Goal: Communication & Community: Answer question/provide support

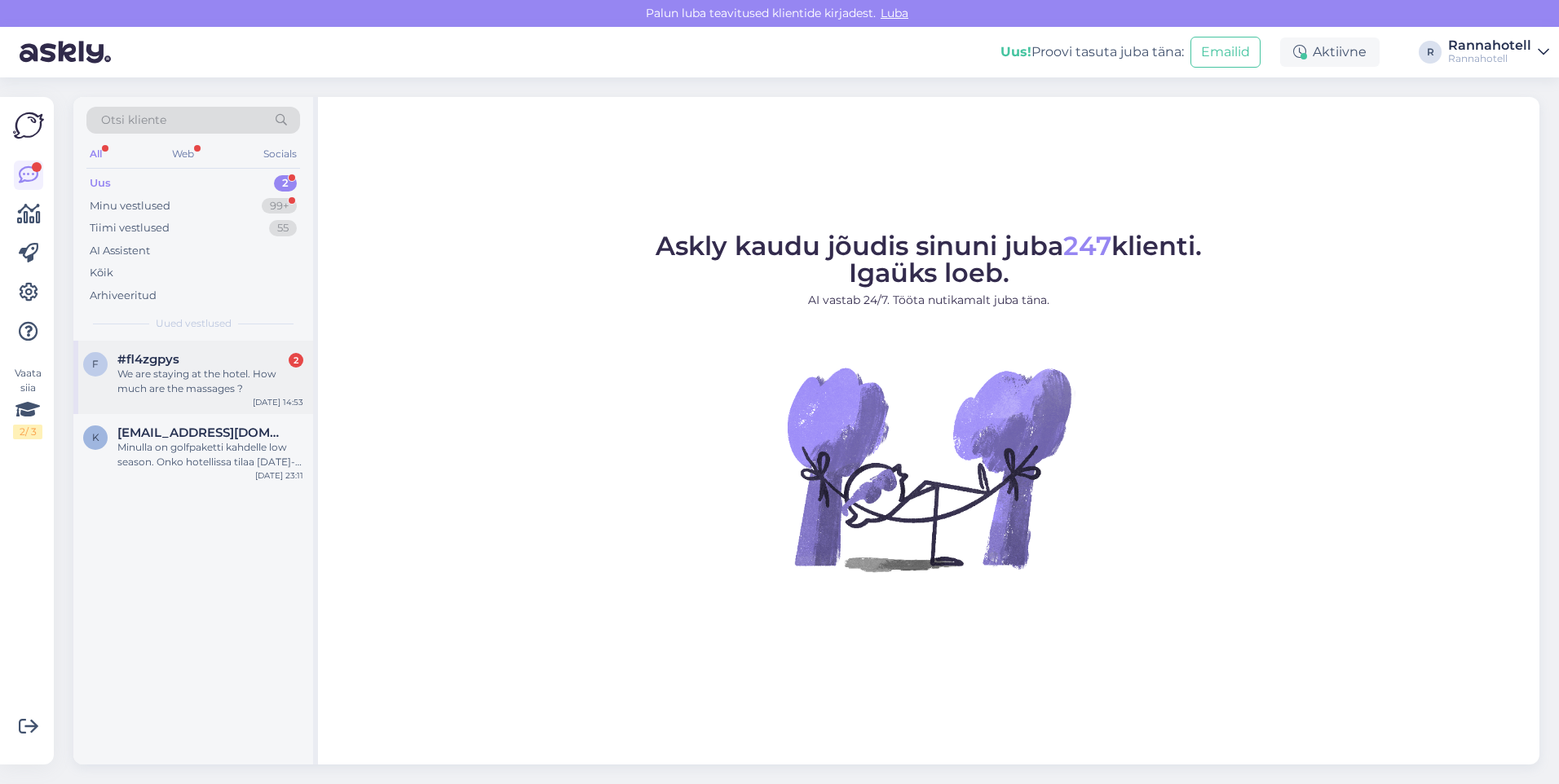
click at [169, 373] on div "We are staying at the hotel. How much are the massages ?" at bounding box center [210, 381] width 186 height 30
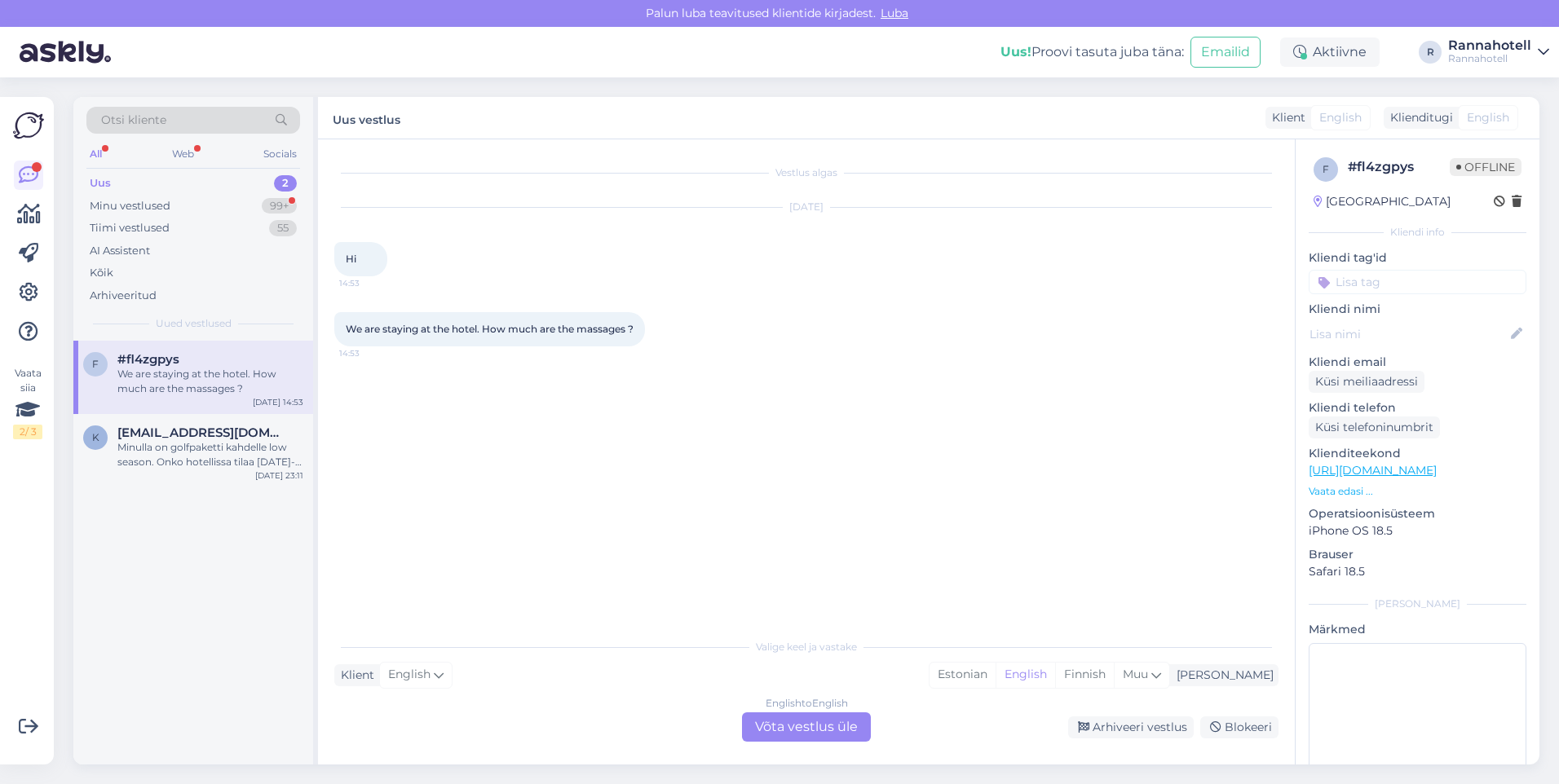
click at [802, 725] on div "English to English Võta vestlus üle" at bounding box center [806, 727] width 129 height 30
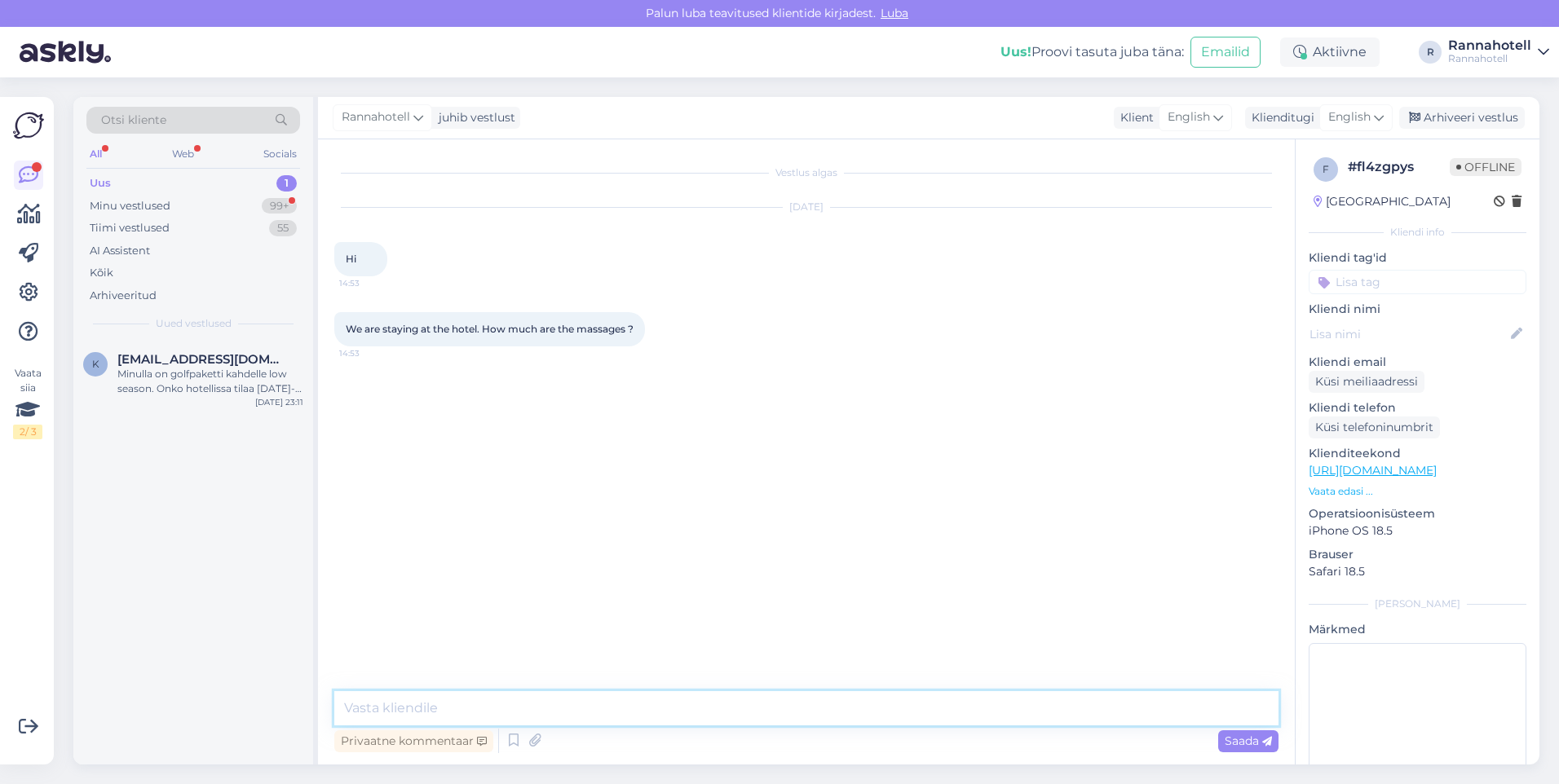
click at [493, 705] on textarea at bounding box center [807, 708] width 945 height 34
click at [354, 712] on textarea "hello, you can check the services and prices by clickng on the link below." at bounding box center [807, 708] width 945 height 34
click at [679, 711] on textarea "Hello, you can check the services and prices by clickng on the link below." at bounding box center [807, 708] width 945 height 34
type textarea "Hello, you can check the services and prices by clicking on the link below."
click at [878, 716] on textarea "Hello, you can check the services and prices by clicking on the link below." at bounding box center [807, 708] width 945 height 34
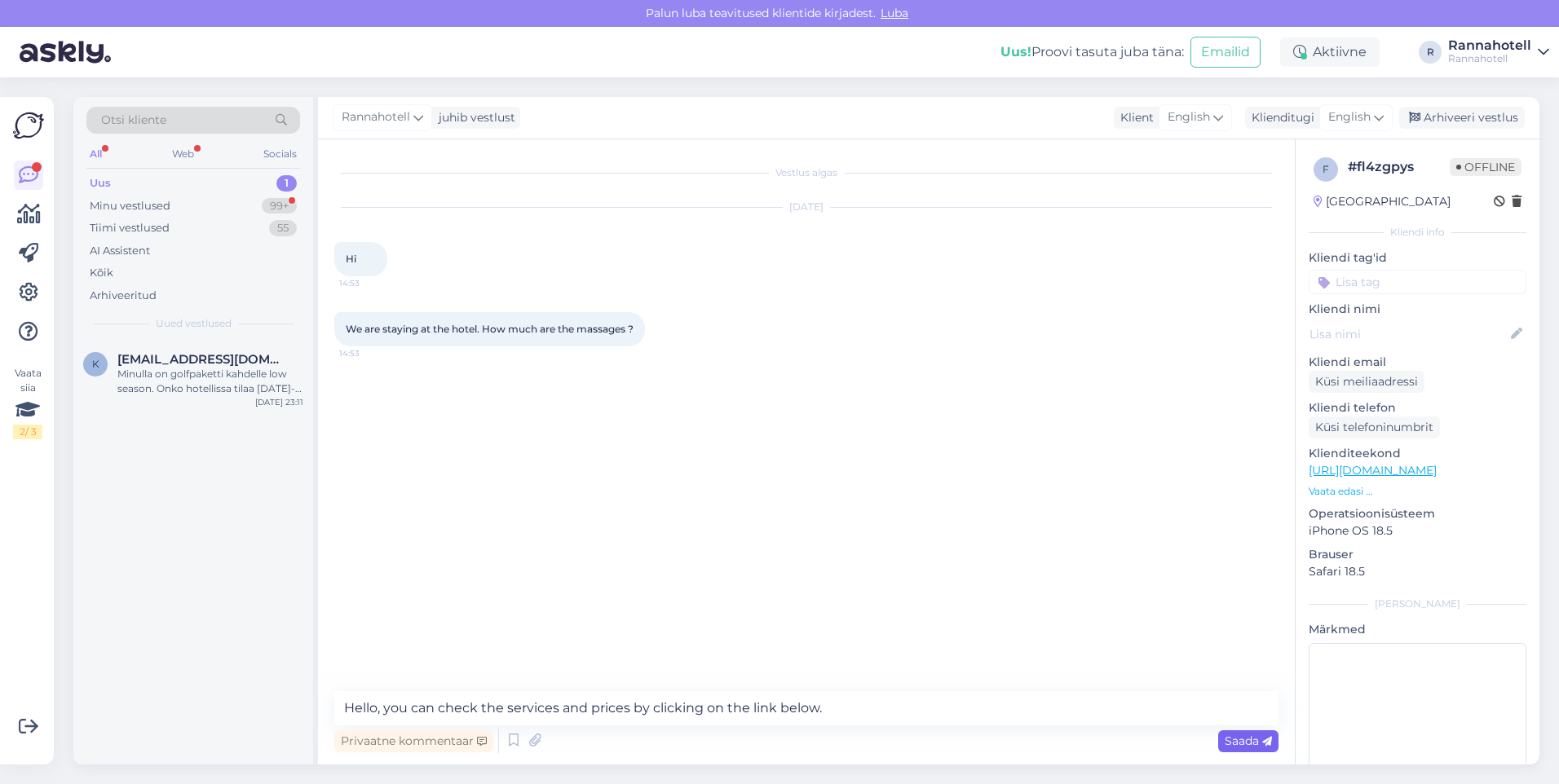
click at [1237, 738] on span "Saada" at bounding box center [1248, 740] width 47 height 14
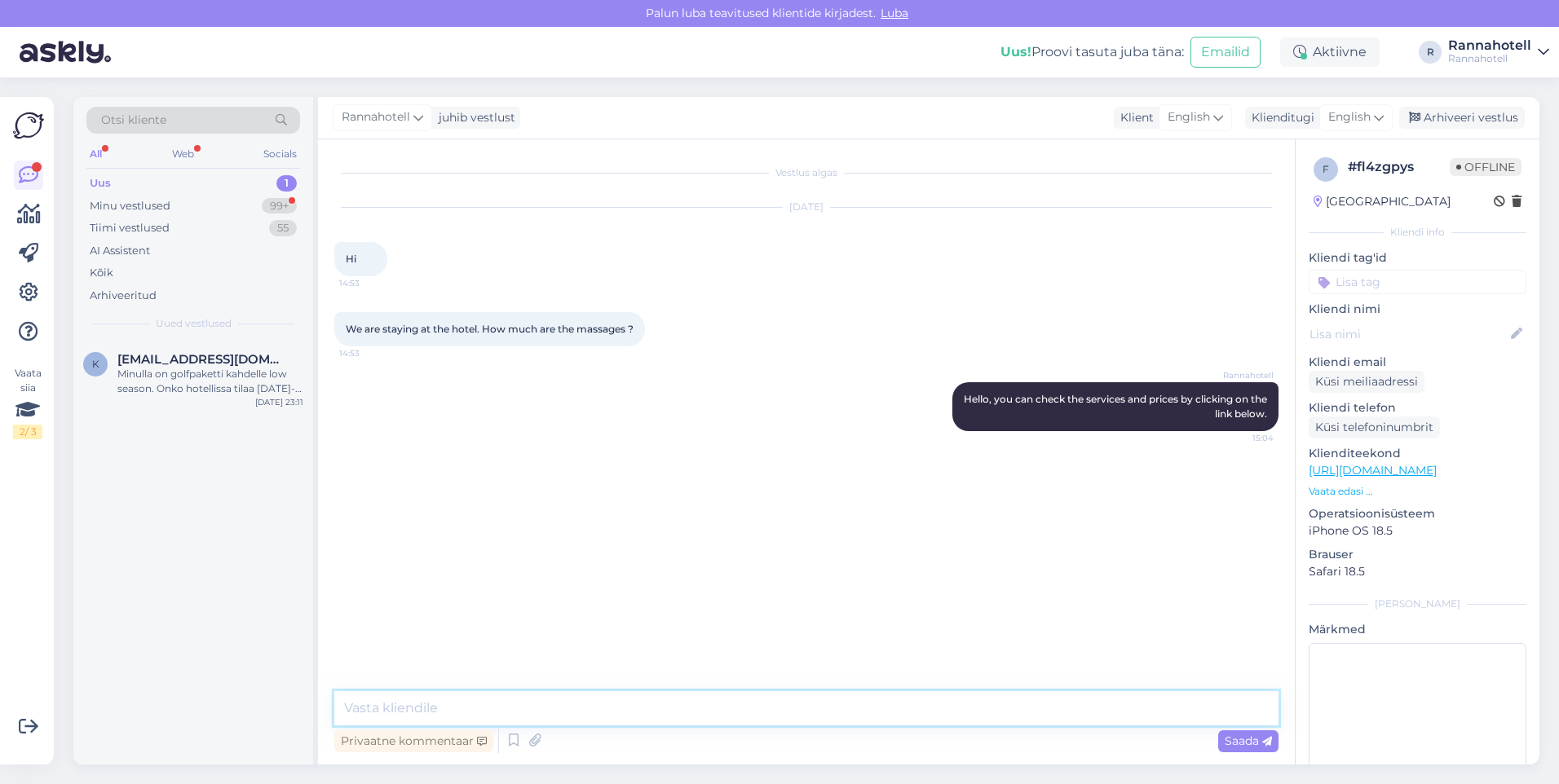
paste textarea "[URL][DOMAIN_NAME]"
type textarea "[URL][DOMAIN_NAME]"
click at [1259, 746] on span "Saada" at bounding box center [1248, 740] width 47 height 14
